Goal: Task Accomplishment & Management: Manage account settings

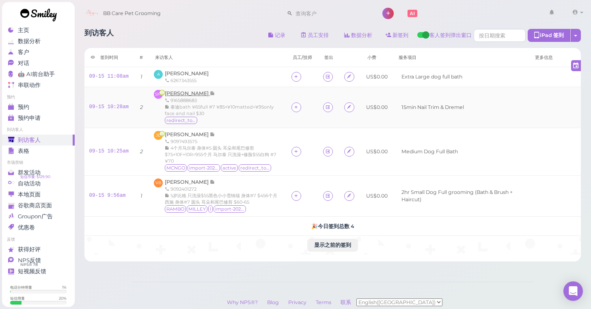
click at [178, 93] on span "Stephanie Martinez" at bounding box center [187, 93] width 45 height 6
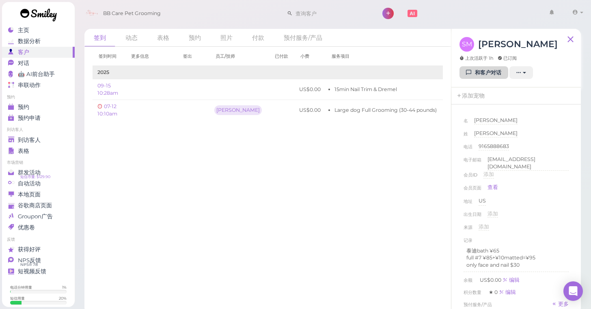
click at [506, 74] on link "和客户对话" at bounding box center [484, 72] width 49 height 13
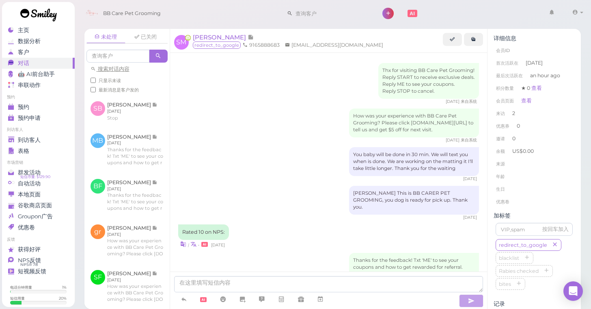
scroll to position [179, 0]
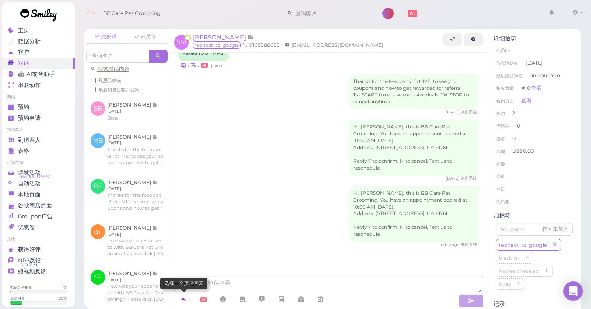
click at [185, 303] on icon at bounding box center [184, 299] width 6 height 8
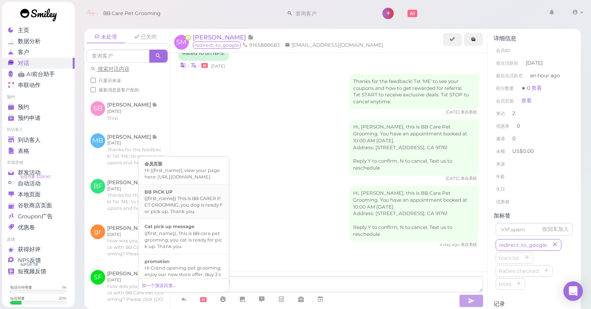
click at [197, 214] on div "{{first_name}} This is BB CARER PET GROOMING, you dog is ready for pick up. Tha…" at bounding box center [184, 204] width 78 height 19
type textarea "{{first_name}} This is BB CARER PET GROOMING, you dog is ready for pick up. Tha…"
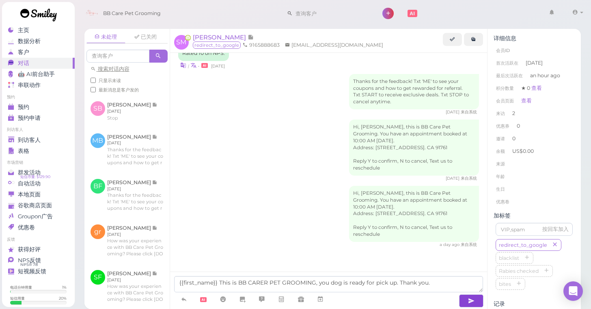
click at [476, 300] on button "button" at bounding box center [471, 300] width 24 height 13
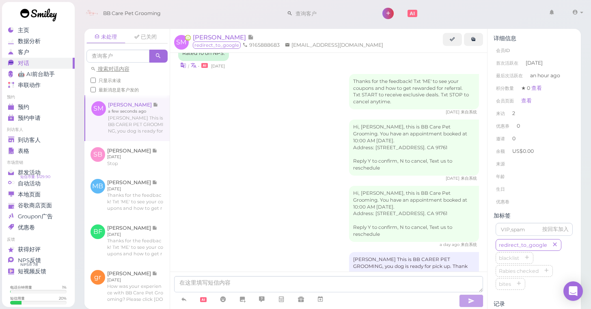
scroll to position [204, 0]
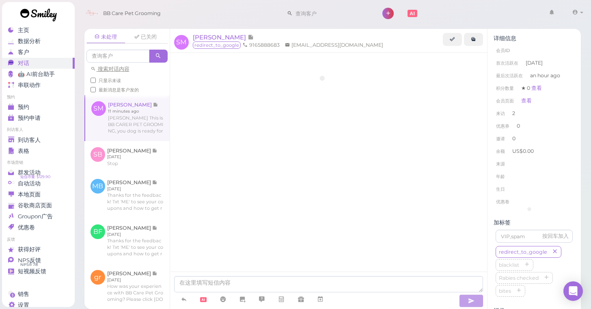
scroll to position [210, 0]
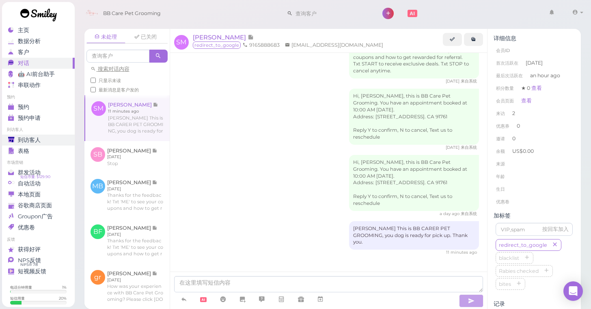
click at [43, 138] on div "到访客人" at bounding box center [37, 139] width 58 height 7
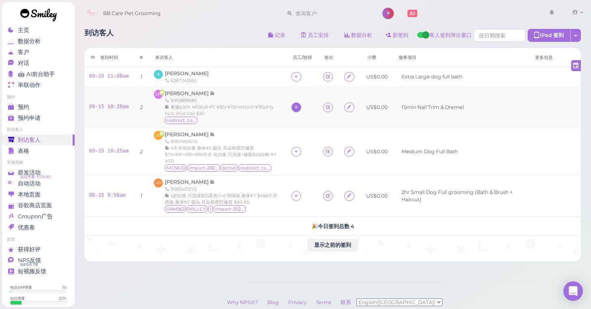
click at [292, 106] on div at bounding box center [297, 107] width 10 height 10
click at [299, 156] on span "[PERSON_NAME]" at bounding box center [316, 157] width 43 height 6
click at [295, 195] on icon at bounding box center [296, 195] width 5 height 6
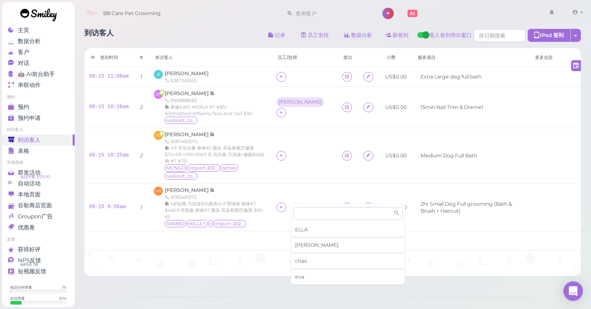
click at [305, 241] on div "[PERSON_NAME]" at bounding box center [348, 245] width 114 height 16
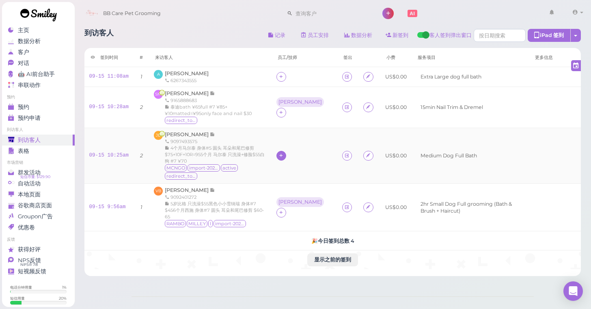
click at [284, 152] on icon at bounding box center [281, 155] width 5 height 6
click at [303, 203] on span "[PERSON_NAME]" at bounding box center [315, 201] width 43 height 6
click at [50, 110] on link "预约" at bounding box center [38, 107] width 73 height 11
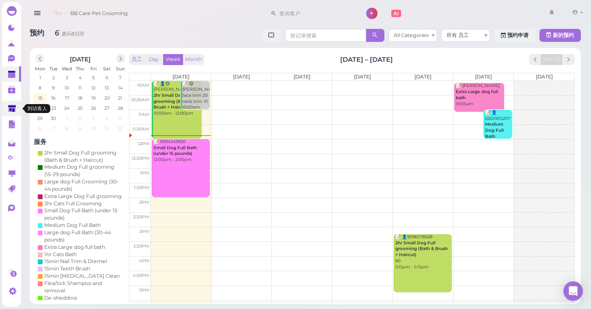
click at [20, 109] on link at bounding box center [11, 108] width 19 height 15
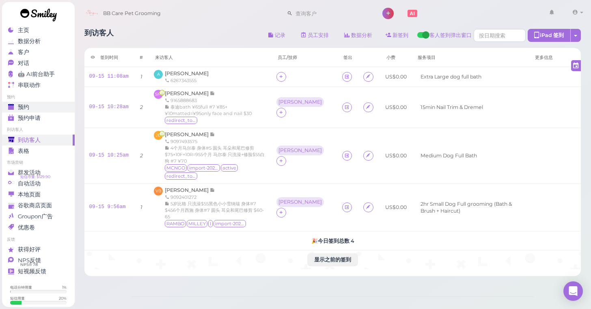
click at [72, 106] on link "预约" at bounding box center [38, 107] width 73 height 11
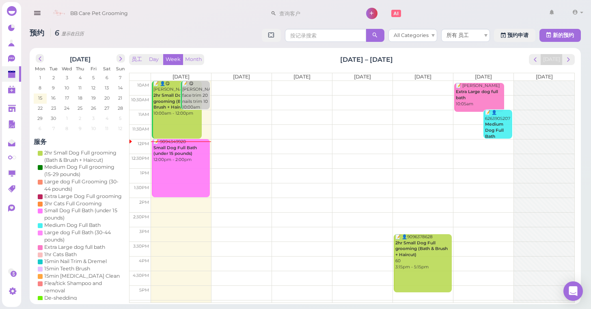
click at [239, 82] on td at bounding box center [363, 88] width 424 height 15
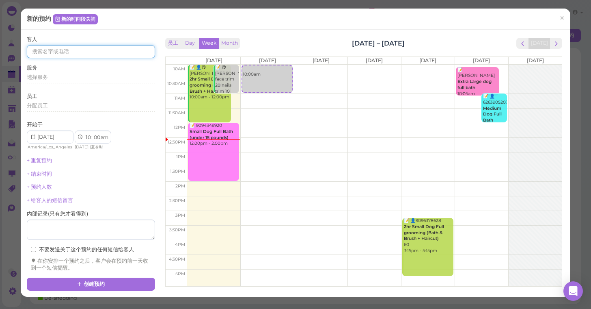
click at [142, 54] on input at bounding box center [91, 51] width 128 height 13
type input "9099088456"
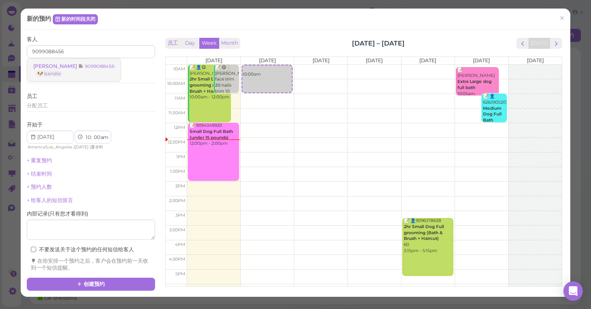
click at [115, 67] on small "9099088456" at bounding box center [100, 66] width 30 height 6
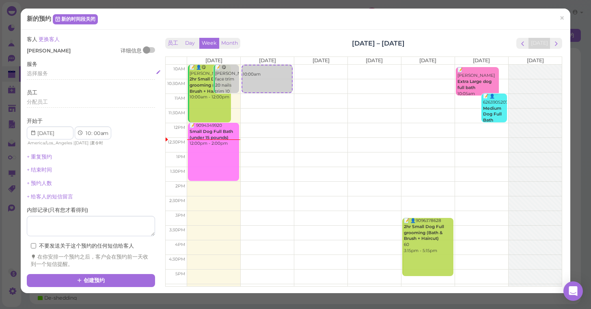
click at [113, 70] on div "选择服务" at bounding box center [91, 73] width 128 height 7
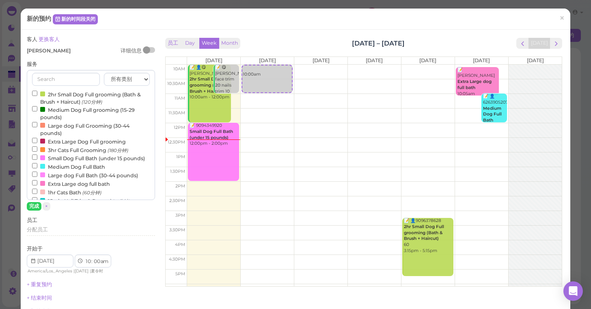
click at [114, 93] on label "2hr Small Dog Full grooming (Bath & Brush + Haircut) (120分钟)" at bounding box center [91, 98] width 118 height 16
click at [37, 93] on input "2hr Small Dog Full grooming (Bath & Brush + Haircut) (120分钟)" at bounding box center [34, 93] width 5 height 5
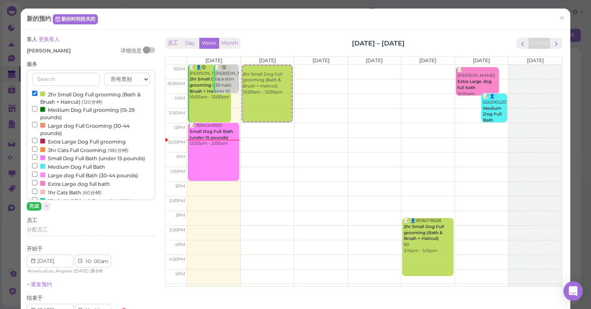
click at [35, 205] on button "完成" at bounding box center [34, 206] width 15 height 9
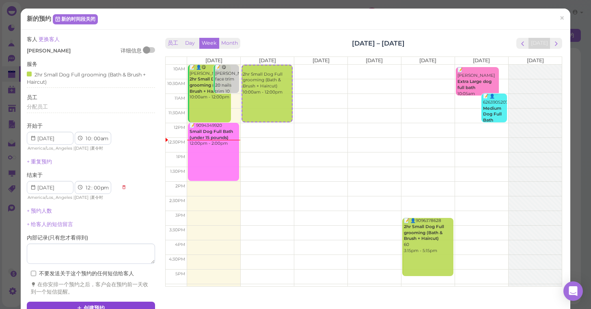
click at [127, 301] on button "创建预约" at bounding box center [91, 307] width 128 height 13
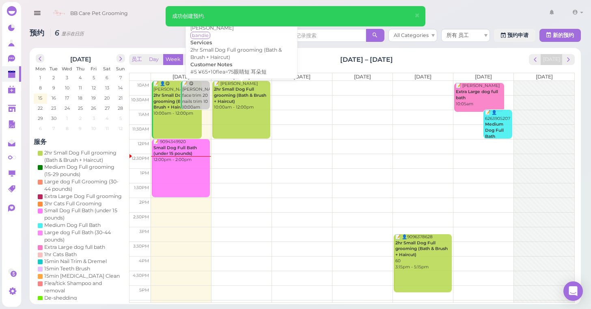
click at [221, 121] on link "📝 [PERSON_NAME] 2hr Small Dog Full grooming (Bath & Brush + Haircut) 10:00am - …" at bounding box center [241, 110] width 58 height 58
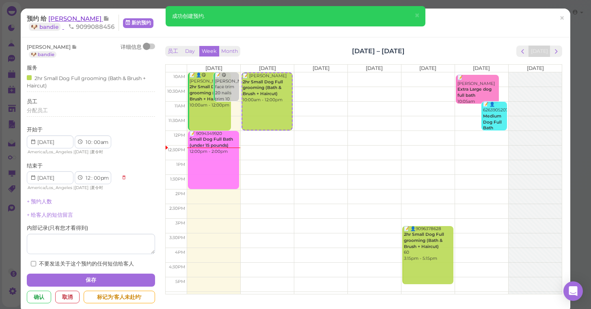
click at [86, 16] on span "[PERSON_NAME]" at bounding box center [75, 19] width 55 height 8
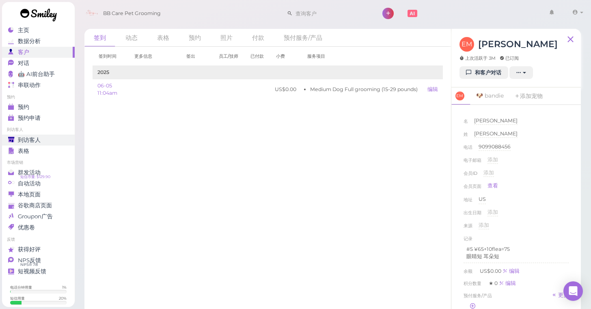
click at [31, 136] on span "到访客人" at bounding box center [29, 139] width 23 height 7
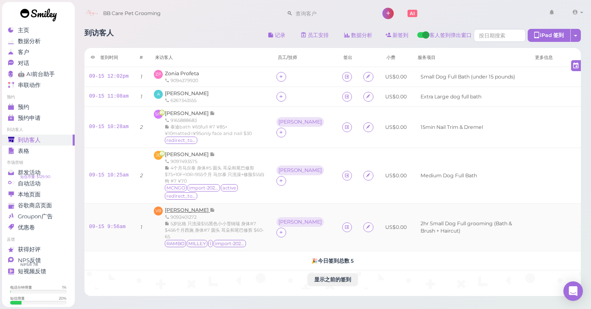
click at [183, 207] on span "[PERSON_NAME]" at bounding box center [187, 210] width 45 height 6
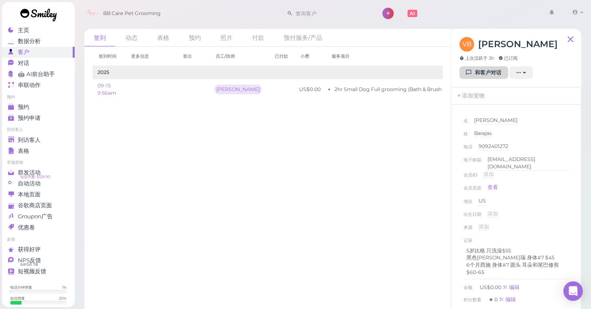
click at [464, 78] on link "和客户对话" at bounding box center [484, 72] width 49 height 13
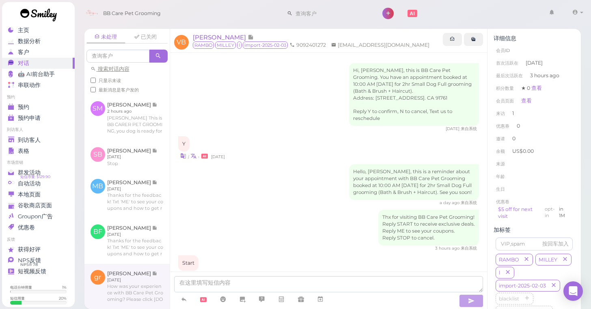
scroll to position [94, 0]
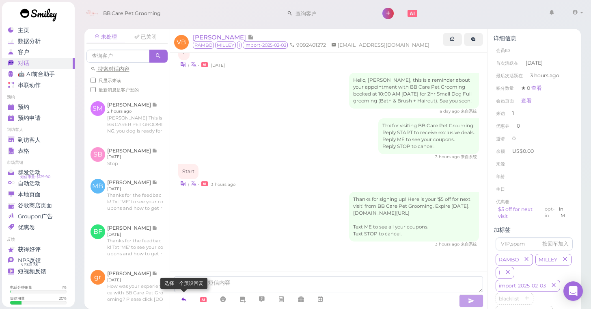
click at [185, 298] on icon at bounding box center [184, 299] width 6 height 8
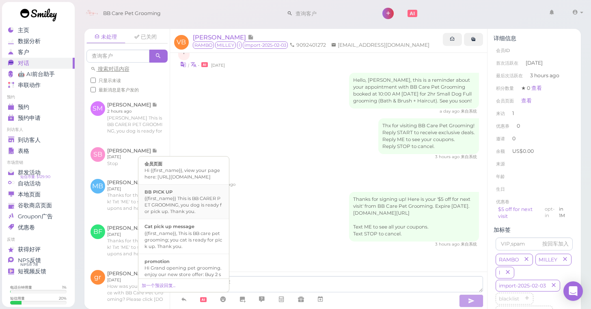
click at [188, 214] on div "{{first_name}} This is BB CARER PET GROOMING, you dog is ready for pick up. Tha…" at bounding box center [184, 204] width 78 height 19
type textarea "{{first_name}} This is BB CARER PET GROOMING, you dog is ready for pick up. Tha…"
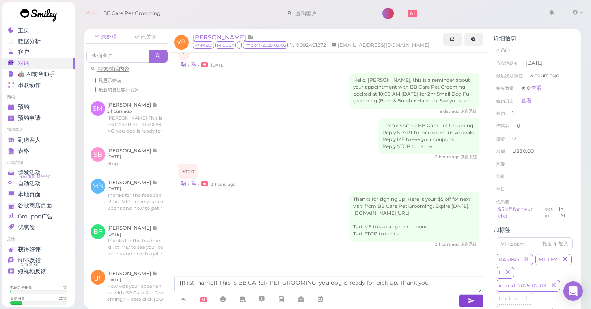
click at [472, 300] on icon "button" at bounding box center [471, 300] width 6 height 8
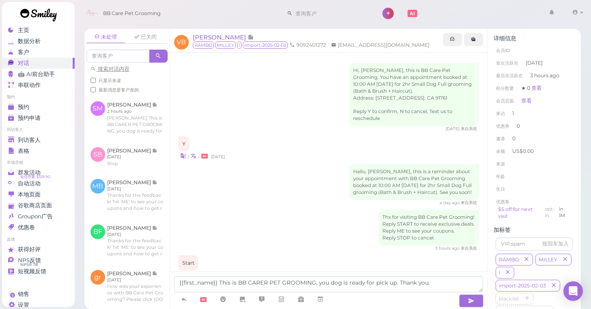
click at [472, 298] on icon "button" at bounding box center [471, 300] width 6 height 8
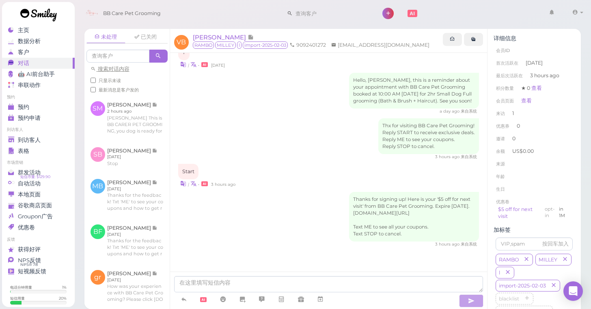
scroll to position [119, 0]
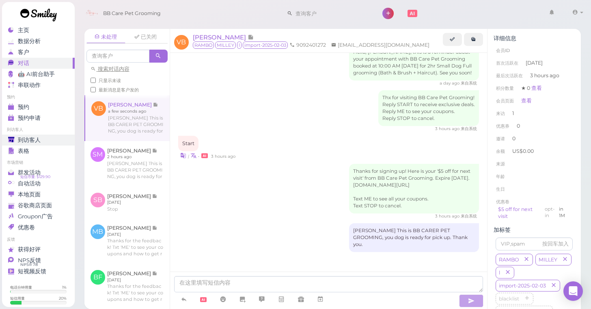
click at [55, 141] on div "到访客人" at bounding box center [37, 139] width 58 height 7
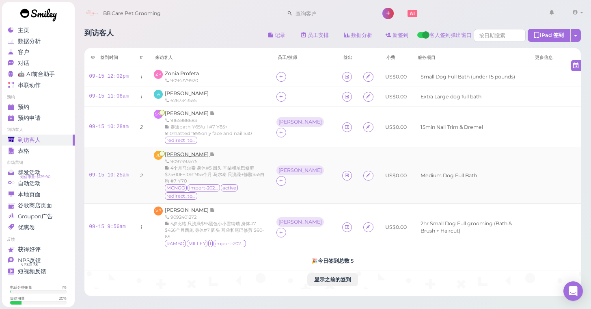
click at [193, 152] on span "[PERSON_NAME]" at bounding box center [187, 154] width 45 height 6
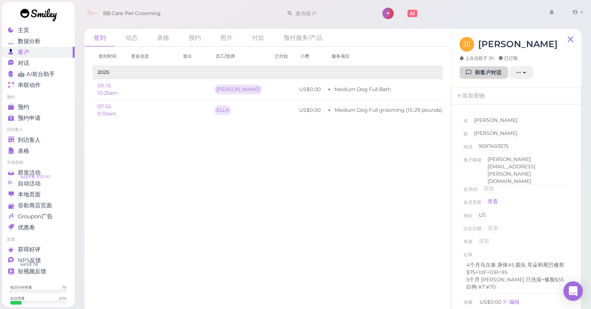
click at [463, 77] on link "和客户对话" at bounding box center [484, 72] width 49 height 13
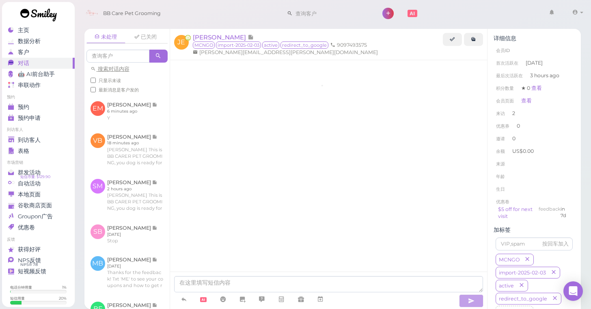
scroll to position [120, 0]
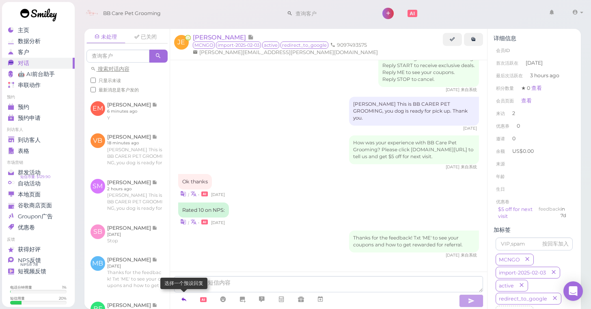
click at [186, 293] on link at bounding box center [183, 299] width 19 height 14
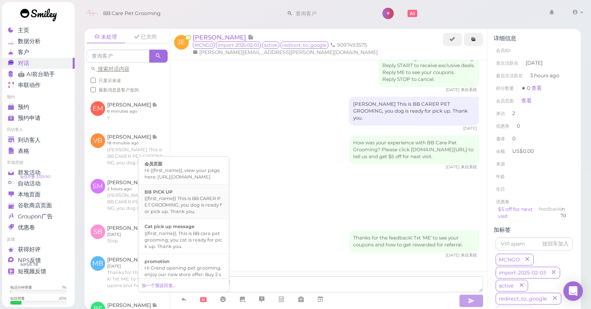
click at [181, 219] on li "BB PICK UP {{first_name}} This is BB CARER PET GROOMING, you dog is ready for p…" at bounding box center [183, 201] width 91 height 35
type textarea "{{first_name}} This is BB CARER PET GROOMING, you dog is ready for pick up. Tha…"
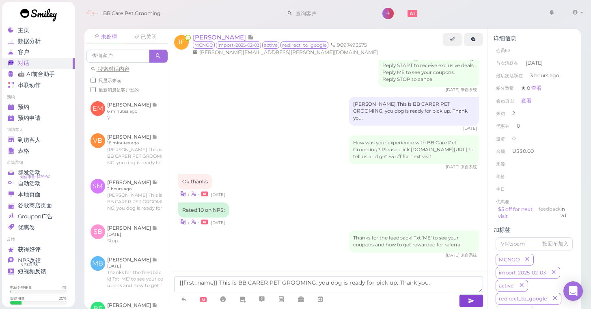
click at [478, 303] on button "button" at bounding box center [471, 300] width 24 height 13
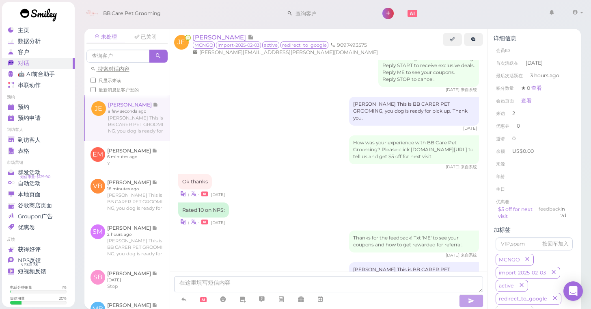
scroll to position [145, 0]
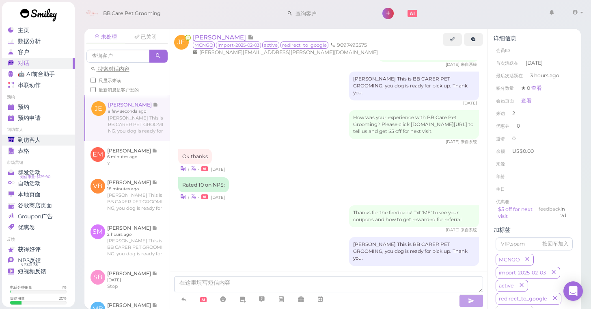
click at [26, 134] on link "到访客人" at bounding box center [38, 139] width 73 height 11
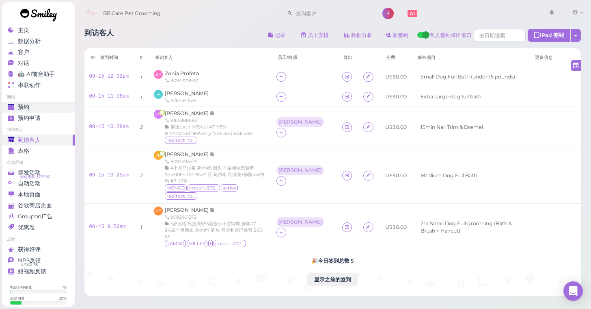
click at [26, 108] on span "预约" at bounding box center [23, 107] width 11 height 7
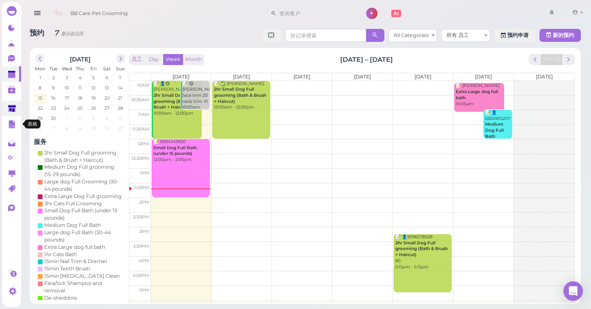
click at [15, 115] on ul at bounding box center [11, 116] width 19 height 31
click at [13, 111] on icon at bounding box center [12, 109] width 8 height 6
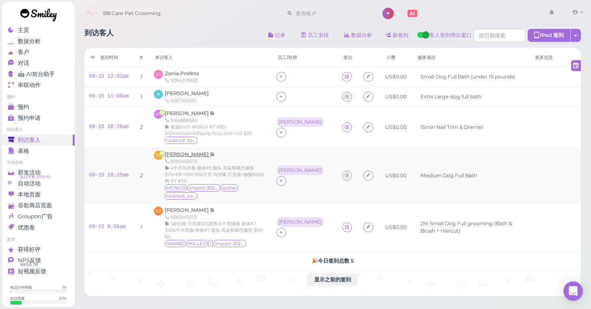
click at [186, 152] on span "[PERSON_NAME]" at bounding box center [187, 154] width 45 height 6
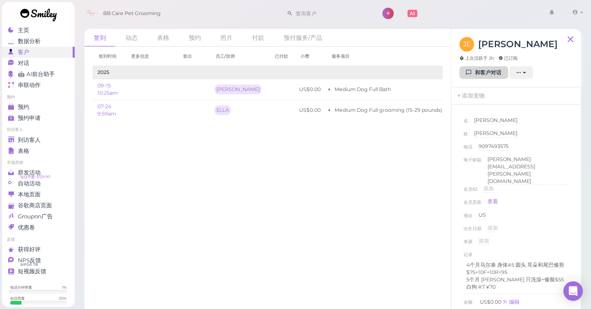
click at [471, 76] on icon at bounding box center [469, 72] width 5 height 6
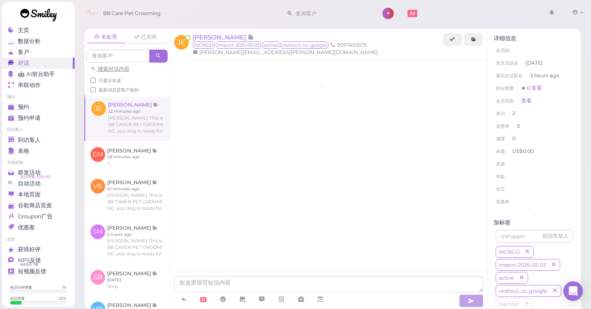
scroll to position [151, 0]
